Goal: Task Accomplishment & Management: Manage account settings

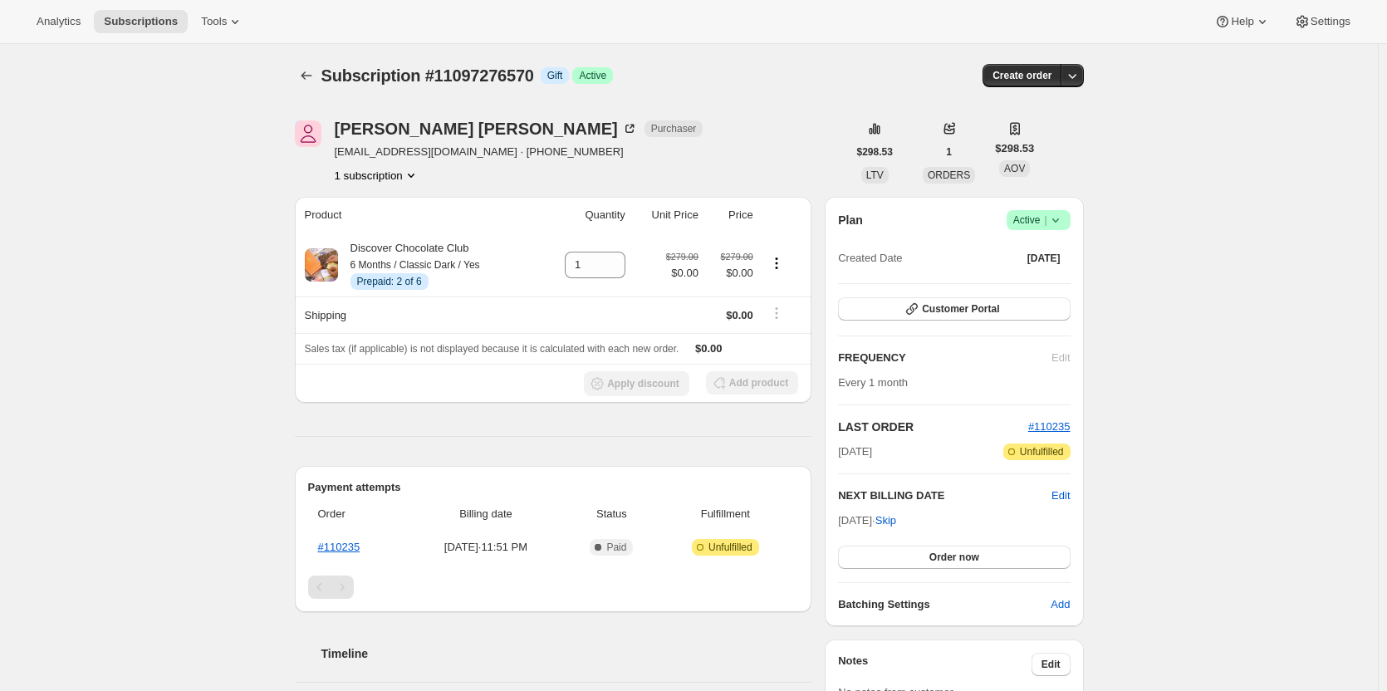
click at [501, 76] on span "Subscription #11097276570" at bounding box center [428, 75] width 213 height 18
copy span "11097276570"
click at [347, 545] on link "#110235" at bounding box center [339, 547] width 42 height 12
click at [519, 81] on span "Subscription #11099799706" at bounding box center [428, 75] width 213 height 18
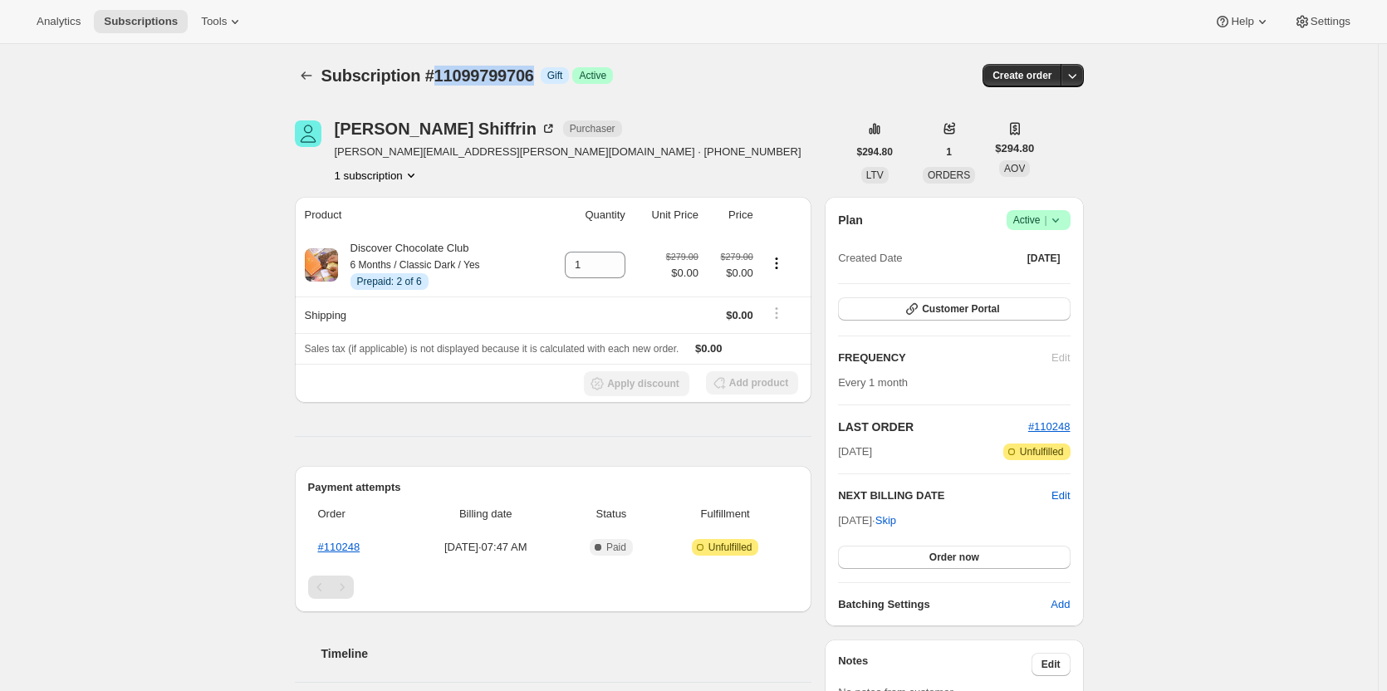
click at [519, 81] on span "Subscription #11099799706" at bounding box center [428, 75] width 213 height 18
copy span "11099799706"
